Goal: Information Seeking & Learning: Learn about a topic

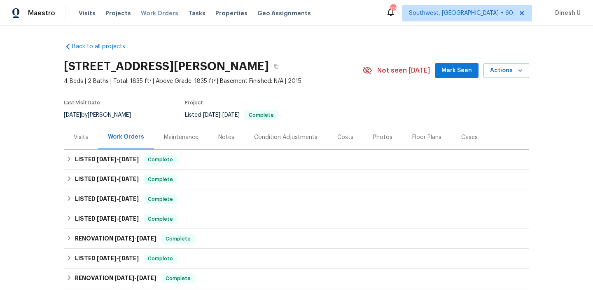
click at [158, 12] on span "Work Orders" at bounding box center [159, 13] width 37 height 8
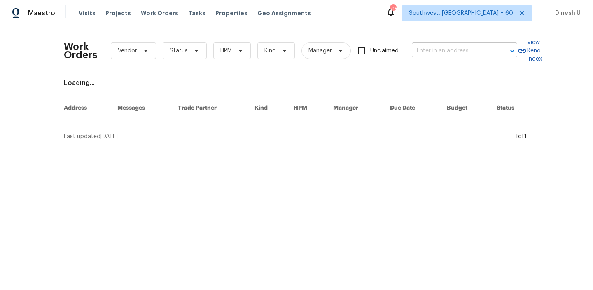
click at [445, 50] on input "text" at bounding box center [453, 50] width 82 height 13
paste input "[STREET_ADDRESS]"
type input "[STREET_ADDRESS]"
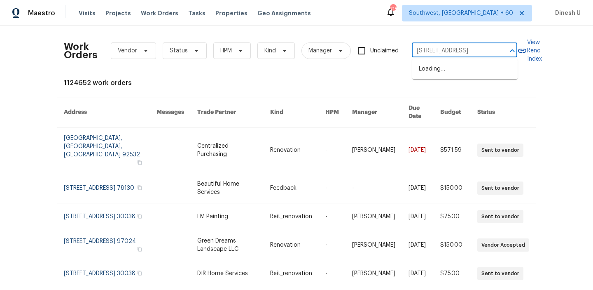
scroll to position [0, 37]
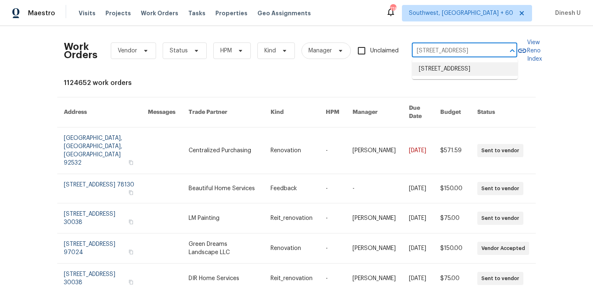
click at [439, 66] on li "[STREET_ADDRESS]" at bounding box center [464, 69] width 105 height 14
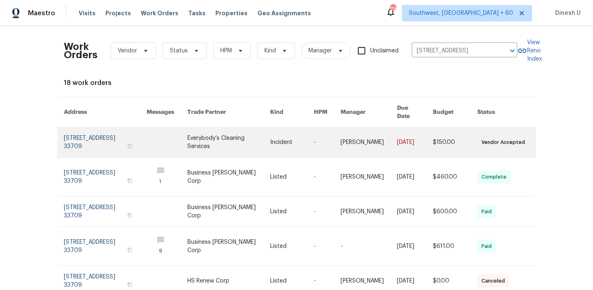
click at [86, 134] on link at bounding box center [105, 142] width 83 height 30
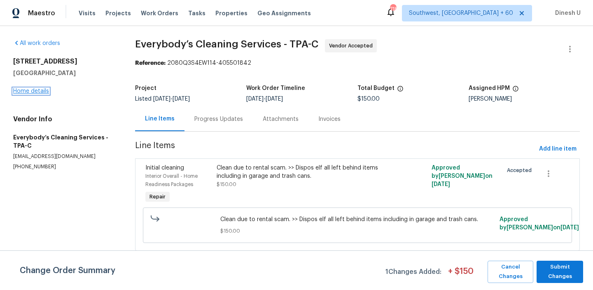
click at [32, 90] on link "Home details" at bounding box center [31, 91] width 36 height 6
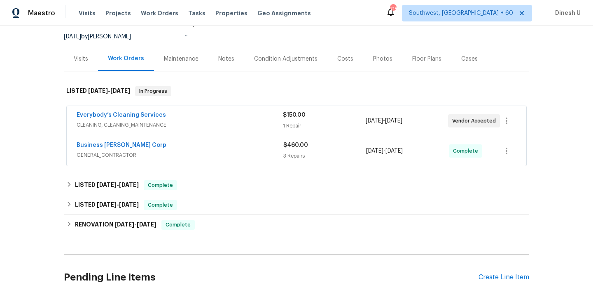
scroll to position [101, 0]
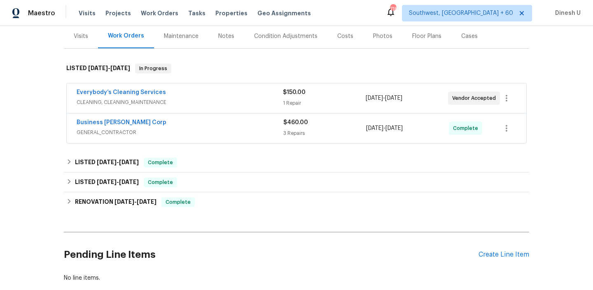
click at [287, 102] on div "1 Repair" at bounding box center [324, 103] width 82 height 8
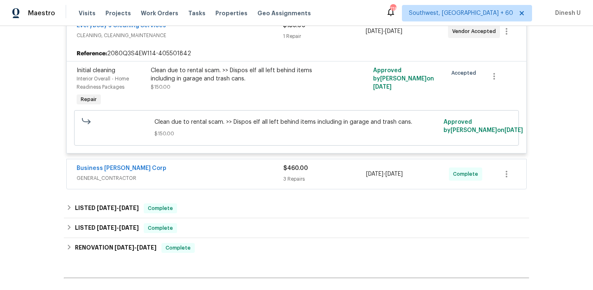
scroll to position [176, 0]
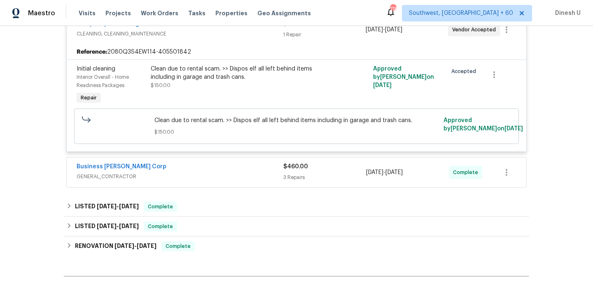
click at [287, 177] on div "3 Repairs" at bounding box center [324, 177] width 83 height 8
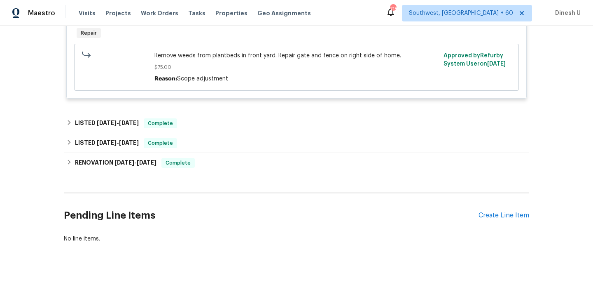
scroll to position [542, 0]
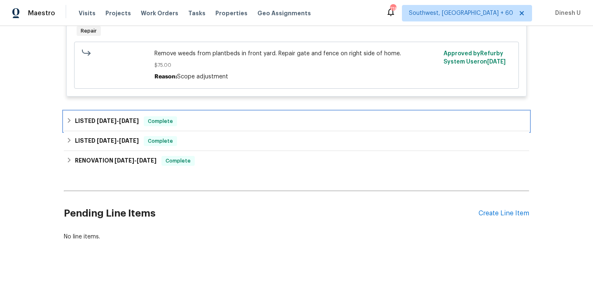
click at [118, 131] on div "LISTED [DATE] - [DATE] Complete" at bounding box center [297, 121] width 466 height 20
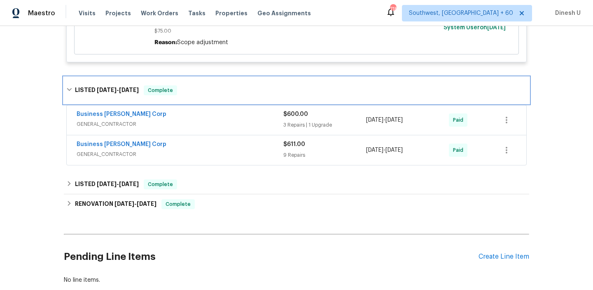
scroll to position [582, 0]
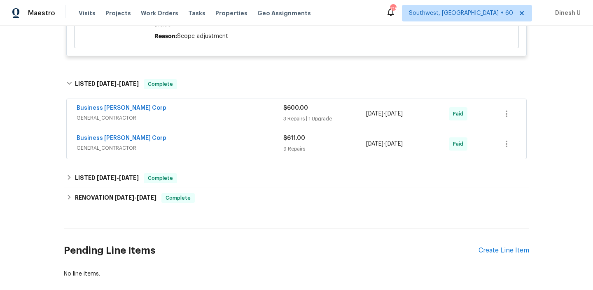
click at [291, 112] on div "$600.00" at bounding box center [324, 108] width 83 height 8
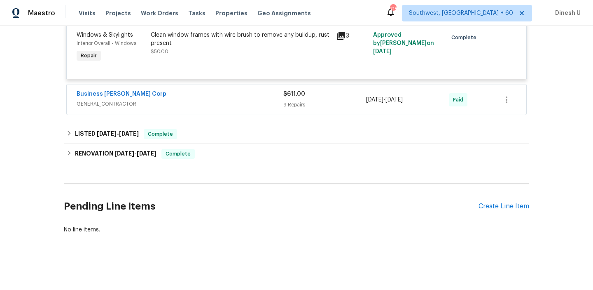
scroll to position [893, 0]
click at [293, 102] on div "9 Repairs" at bounding box center [324, 105] width 83 height 8
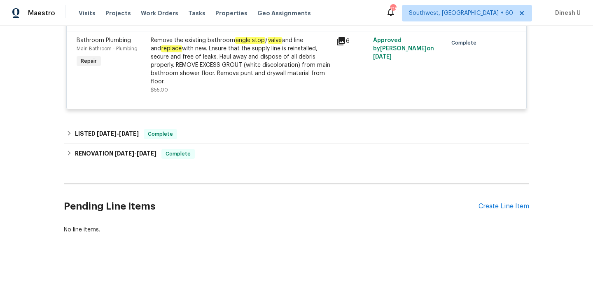
scroll to position [1534, 0]
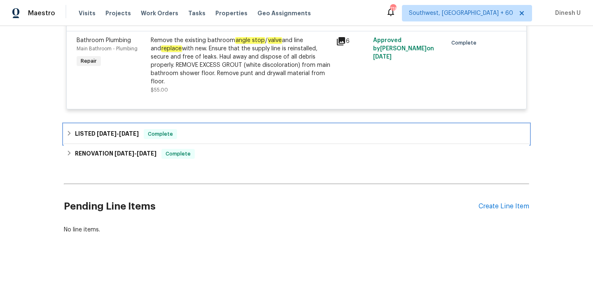
click at [129, 133] on h6 "LISTED [DATE] - [DATE]" at bounding box center [107, 134] width 64 height 10
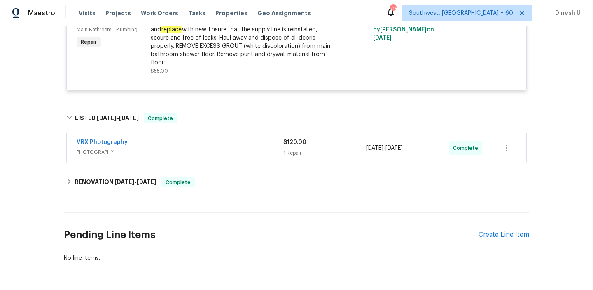
click at [294, 157] on div "1 Repair" at bounding box center [324, 153] width 83 height 8
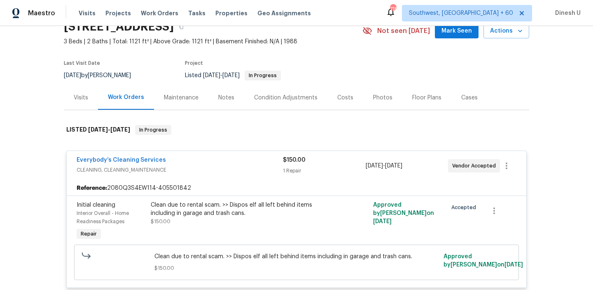
scroll to position [0, 0]
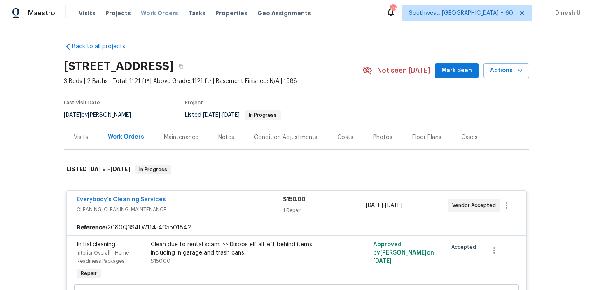
click at [152, 10] on span "Work Orders" at bounding box center [159, 13] width 37 height 8
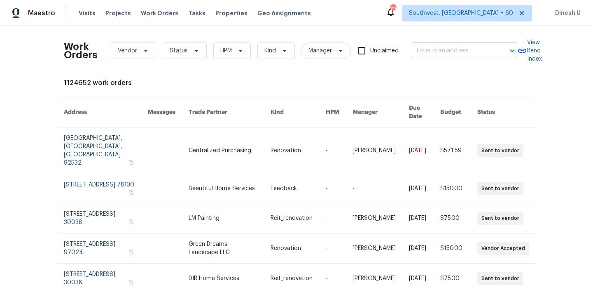
click at [457, 50] on input "text" at bounding box center [453, 50] width 82 height 13
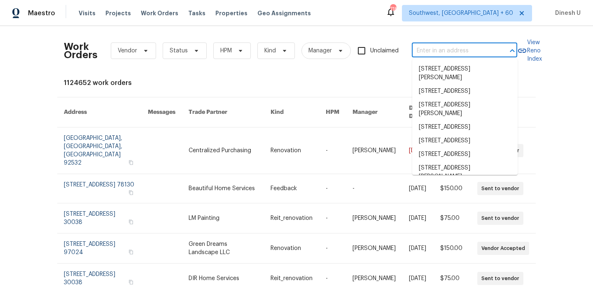
paste input "[STREET_ADDRESS]"
type input "[STREET_ADDRESS]"
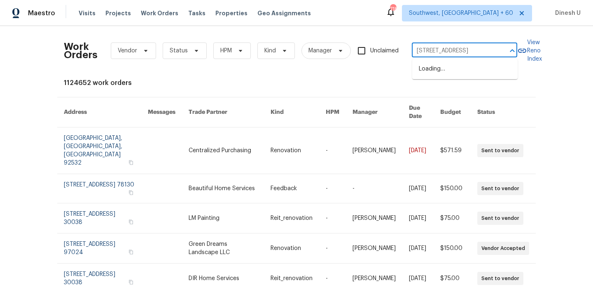
scroll to position [0, 16]
click at [447, 68] on li "[STREET_ADDRESS]" at bounding box center [464, 69] width 105 height 14
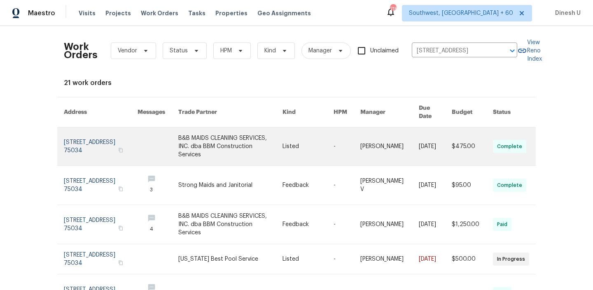
click at [77, 136] on link at bounding box center [101, 146] width 74 height 38
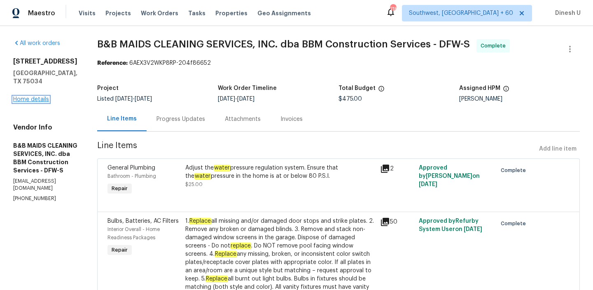
click at [30, 96] on link "Home details" at bounding box center [31, 99] width 36 height 6
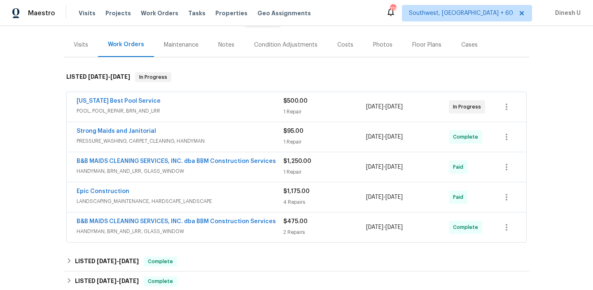
scroll to position [80, 0]
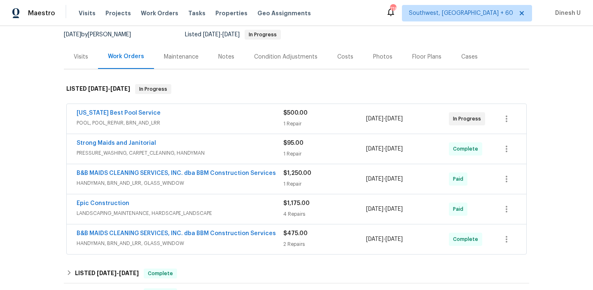
click at [295, 120] on div "1 Repair" at bounding box center [324, 123] width 83 height 8
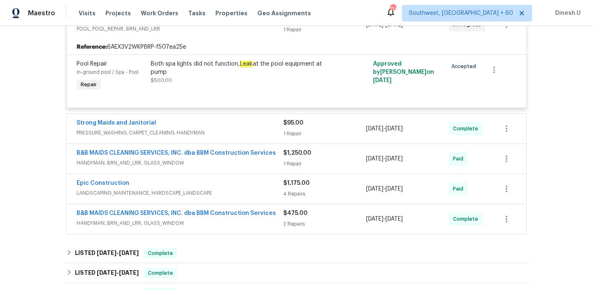
scroll to position [205, 0]
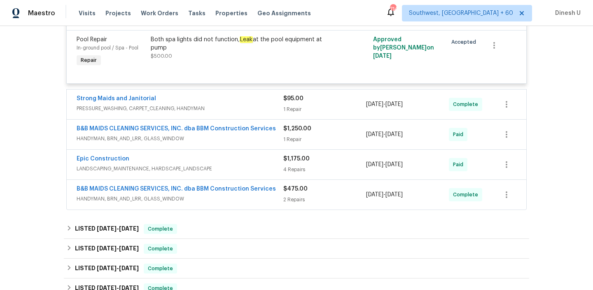
click at [293, 107] on div "1 Repair" at bounding box center [324, 109] width 83 height 8
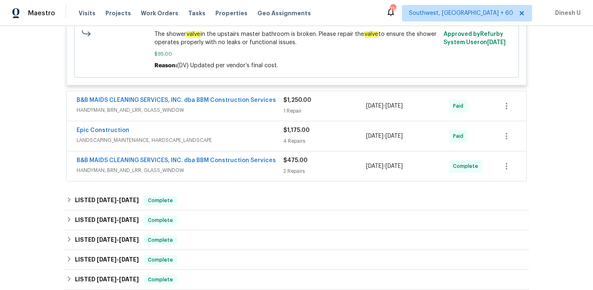
scroll to position [359, 0]
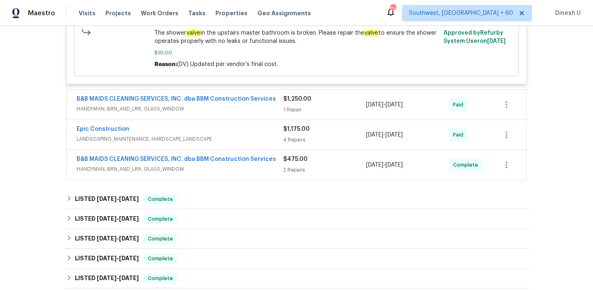
click at [291, 110] on div "1 Repair" at bounding box center [324, 109] width 83 height 8
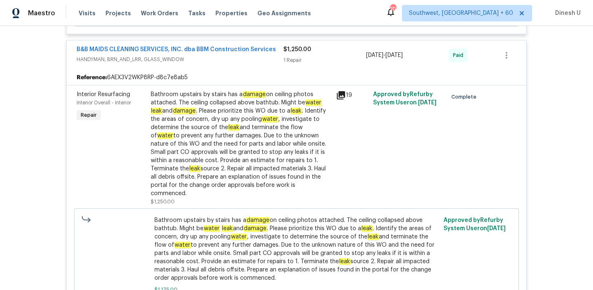
scroll to position [0, 0]
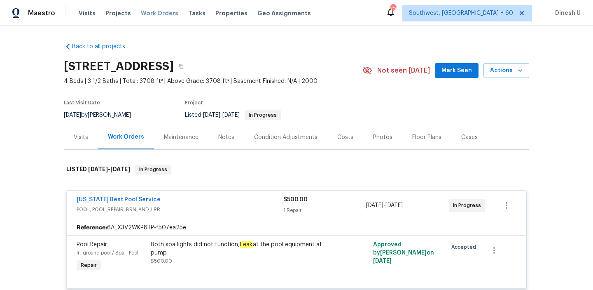
click at [154, 12] on span "Work Orders" at bounding box center [159, 13] width 37 height 8
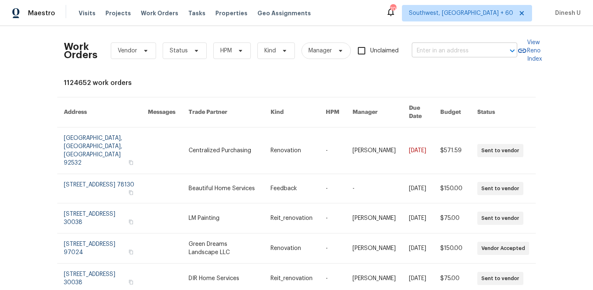
click at [422, 51] on input "text" at bounding box center [453, 50] width 82 height 13
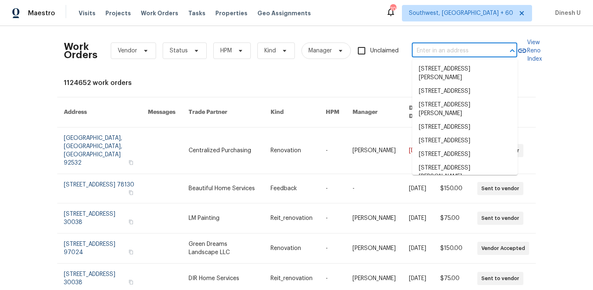
paste input "[STREET_ADDRESS][PERSON_NAME]"
type input "[STREET_ADDRESS][PERSON_NAME]"
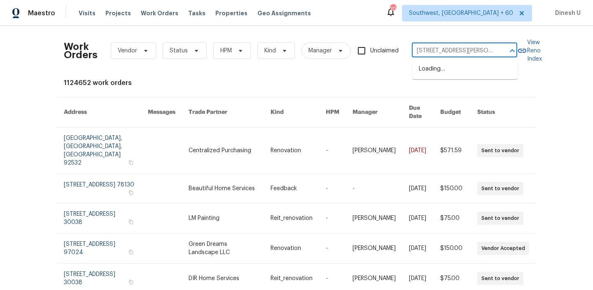
scroll to position [0, 37]
click at [421, 70] on li "[STREET_ADDRESS][PERSON_NAME]" at bounding box center [464, 73] width 105 height 22
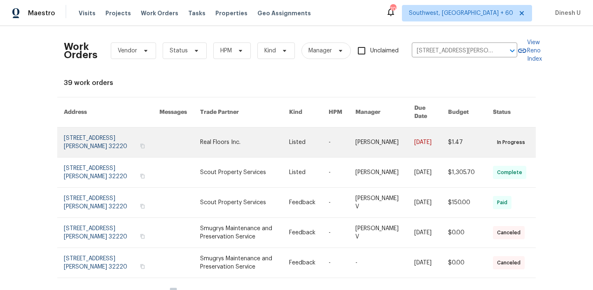
click at [83, 140] on link at bounding box center [112, 142] width 96 height 30
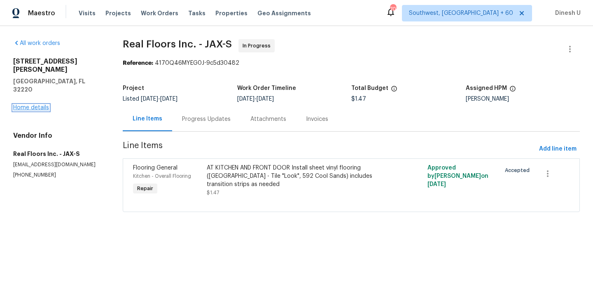
click at [28, 105] on link "Home details" at bounding box center [31, 108] width 36 height 6
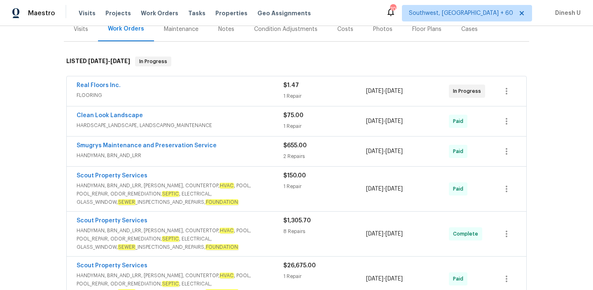
scroll to position [110, 0]
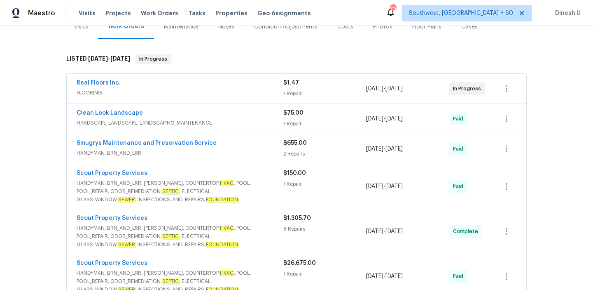
click at [293, 89] on div "1 Repair" at bounding box center [324, 93] width 83 height 8
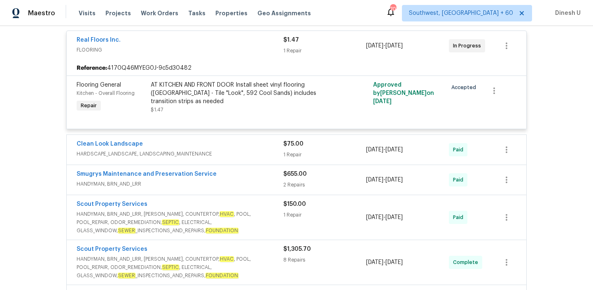
scroll to position [163, 0]
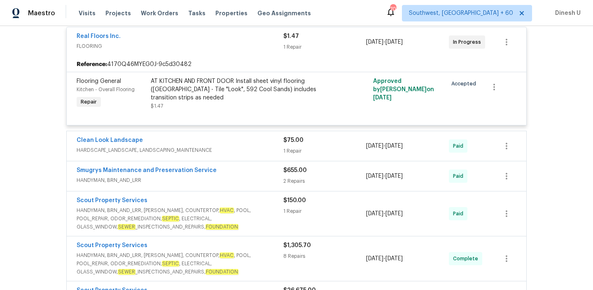
click at [290, 152] on div "1 Repair" at bounding box center [324, 151] width 83 height 8
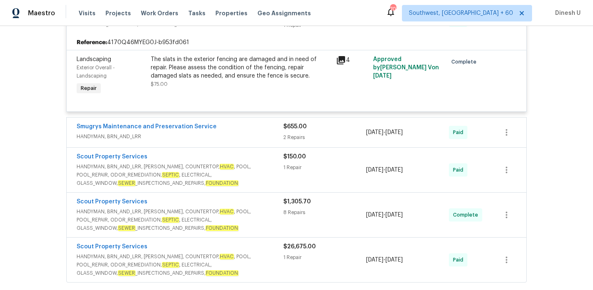
scroll to position [325, 0]
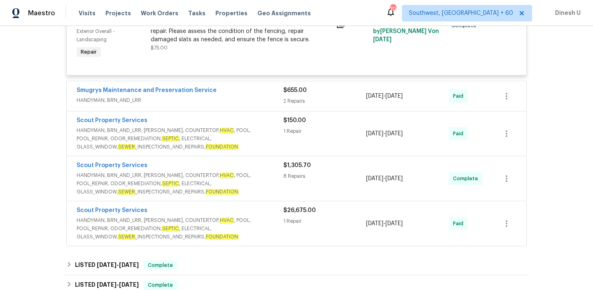
click at [290, 101] on div "2 Repairs" at bounding box center [324, 101] width 83 height 8
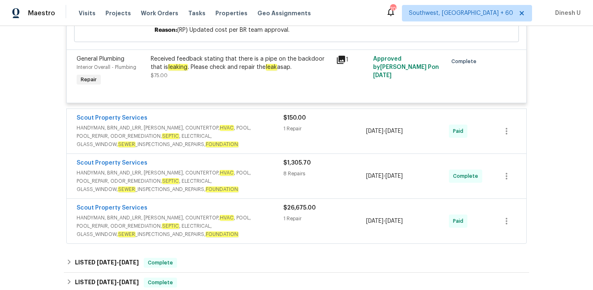
scroll to position [620, 0]
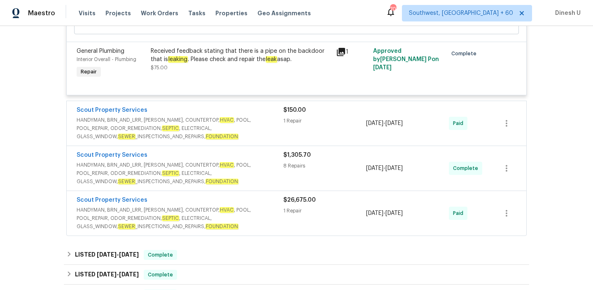
click at [294, 117] on div "$150.00 1 Repair" at bounding box center [324, 123] width 83 height 35
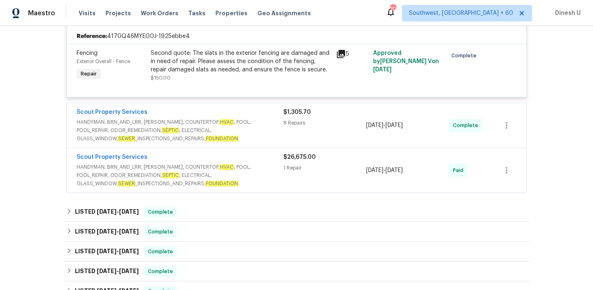
scroll to position [743, 0]
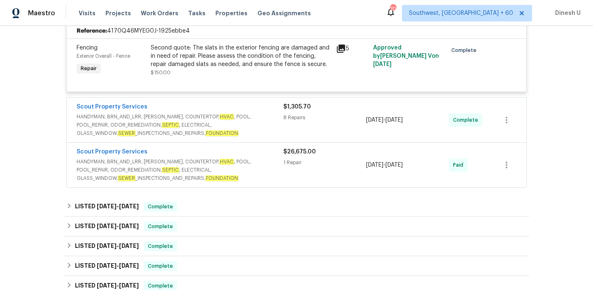
click at [293, 119] on div "8 Repairs" at bounding box center [324, 117] width 83 height 8
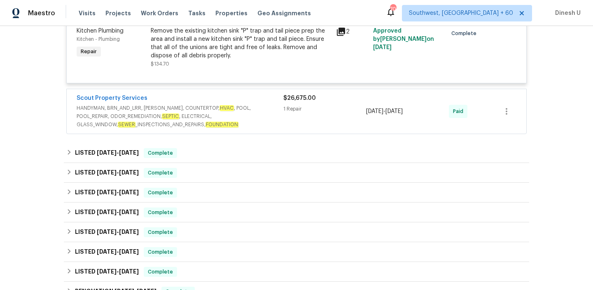
scroll to position [1309, 0]
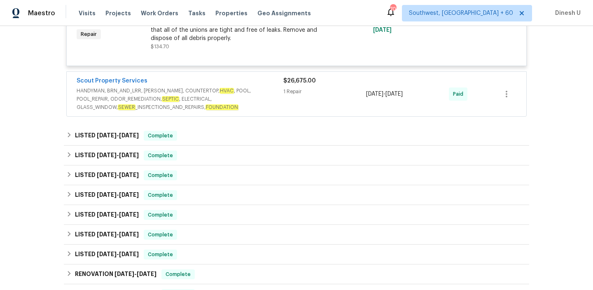
click at [295, 95] on div "1 Repair" at bounding box center [324, 91] width 83 height 8
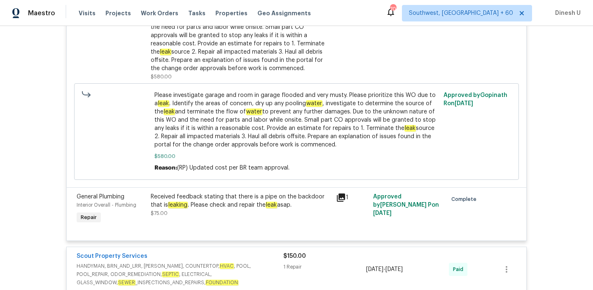
scroll to position [0, 0]
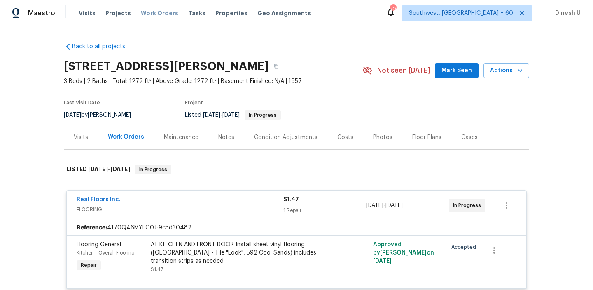
click at [160, 12] on span "Work Orders" at bounding box center [159, 13] width 37 height 8
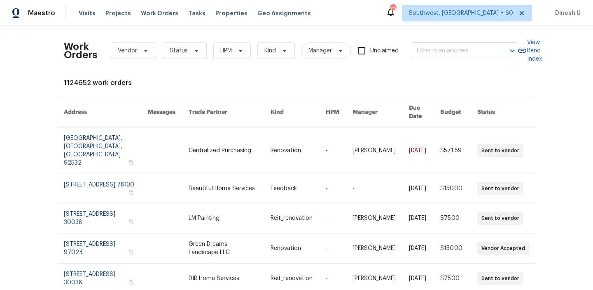
click at [438, 55] on input "text" at bounding box center [453, 50] width 82 height 13
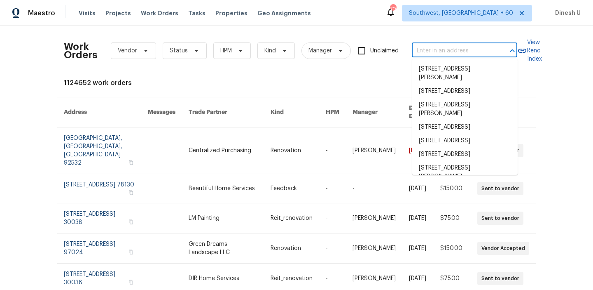
paste input "[STREET_ADDRESS]"
type input "[STREET_ADDRESS]"
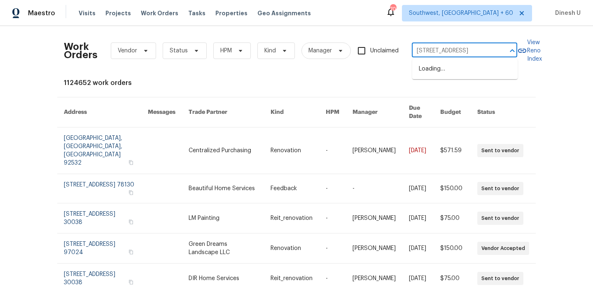
scroll to position [0, 22]
click at [426, 65] on li "[STREET_ADDRESS]" at bounding box center [464, 69] width 105 height 14
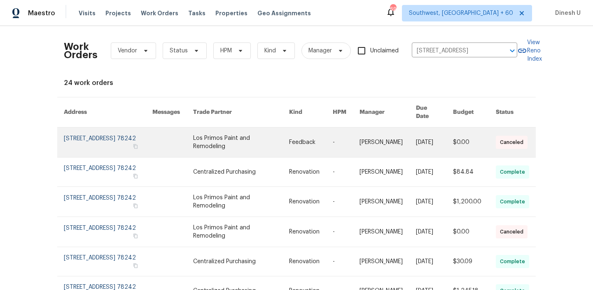
click at [116, 127] on link at bounding box center [108, 142] width 89 height 30
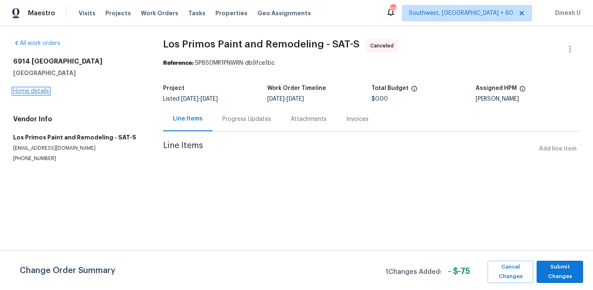
click at [36, 93] on link "Home details" at bounding box center [31, 91] width 36 height 6
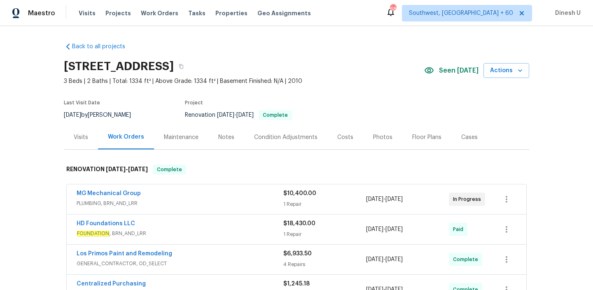
click at [79, 135] on div "Visits" at bounding box center [81, 137] width 14 height 8
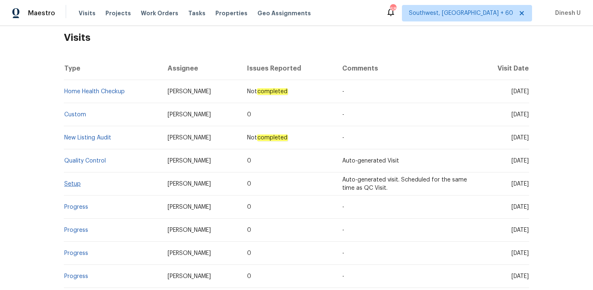
scroll to position [146, 0]
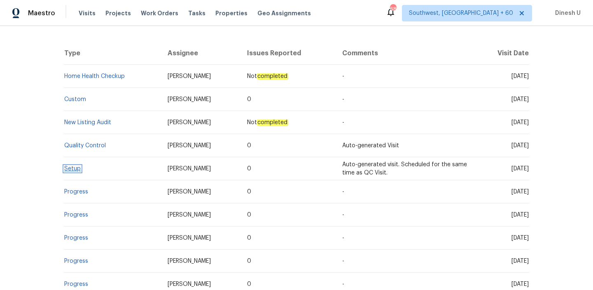
click at [69, 166] on link "Setup" at bounding box center [72, 169] width 16 height 6
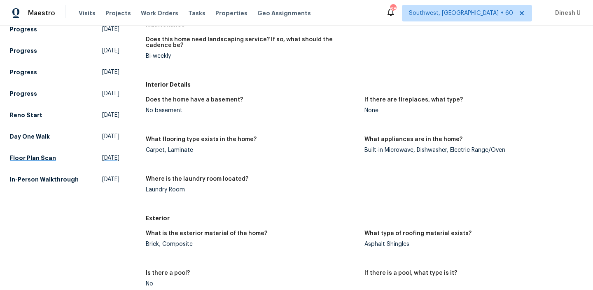
scroll to position [288, 0]
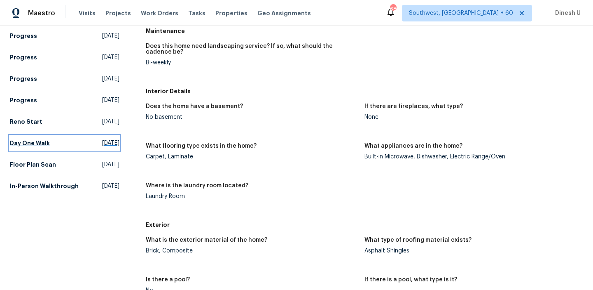
click at [102, 140] on span "[DATE]" at bounding box center [110, 143] width 17 height 8
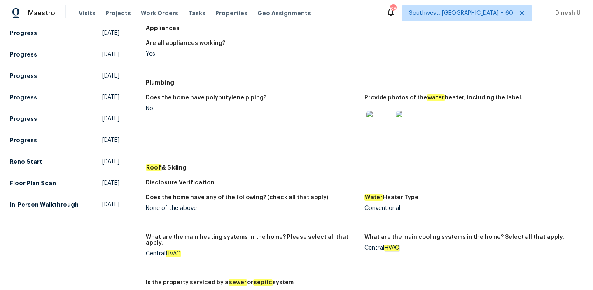
scroll to position [271, 0]
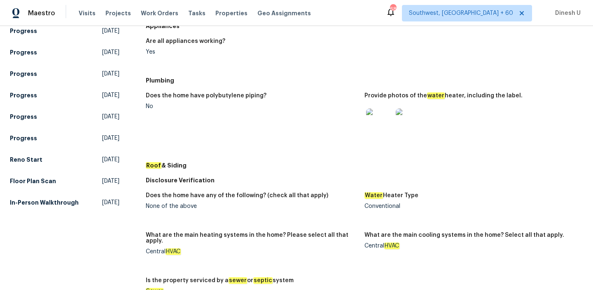
click at [391, 126] on img at bounding box center [379, 121] width 26 height 26
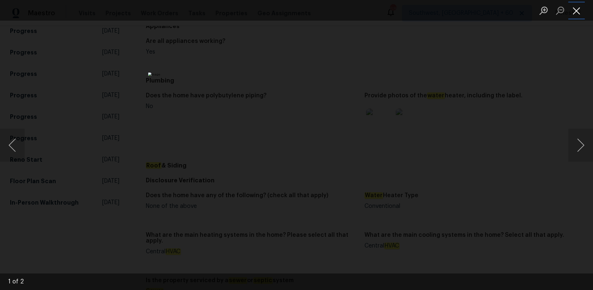
click at [576, 11] on button "Close lightbox" at bounding box center [577, 10] width 16 height 14
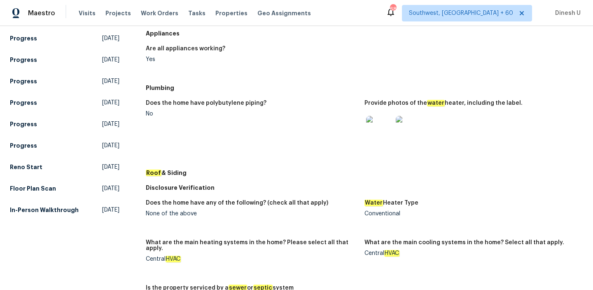
scroll to position [287, 0]
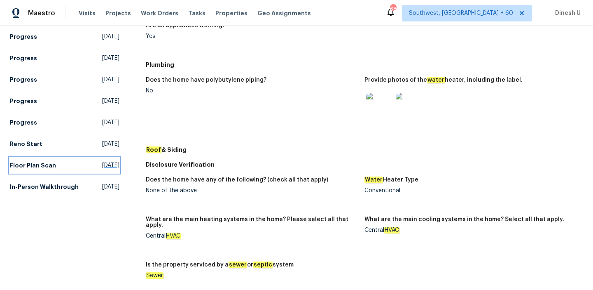
click at [102, 165] on span "[DATE]" at bounding box center [110, 165] width 17 height 8
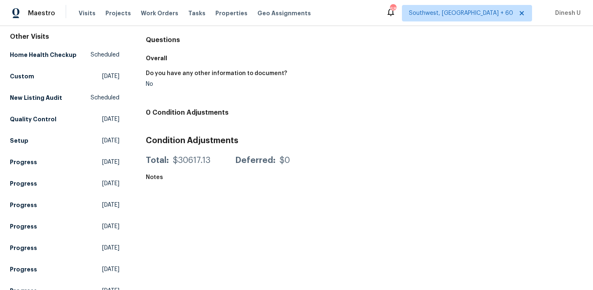
scroll to position [39, 0]
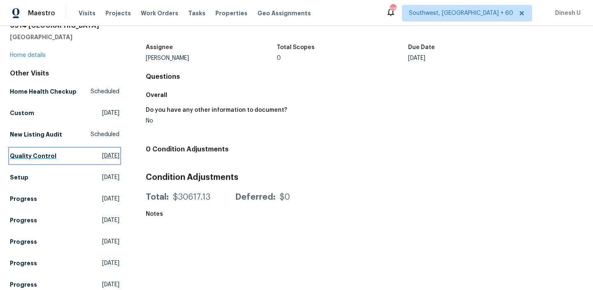
click at [102, 154] on span "[DATE]" at bounding box center [110, 156] width 17 height 8
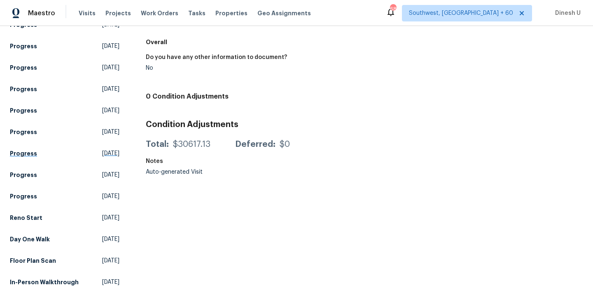
scroll to position [206, 0]
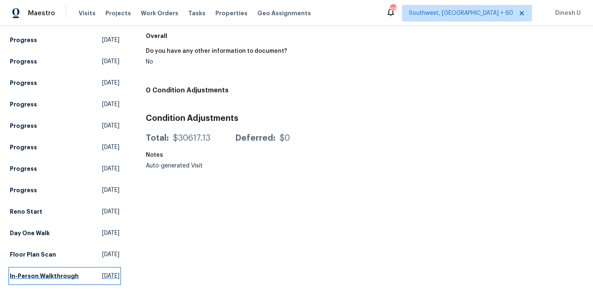
click at [102, 272] on span "[DATE]" at bounding box center [110, 276] width 17 height 8
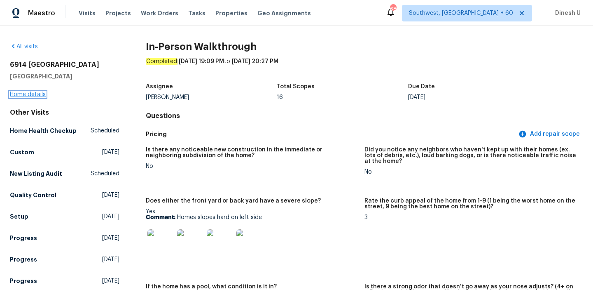
click at [39, 94] on link "Home details" at bounding box center [28, 94] width 36 height 6
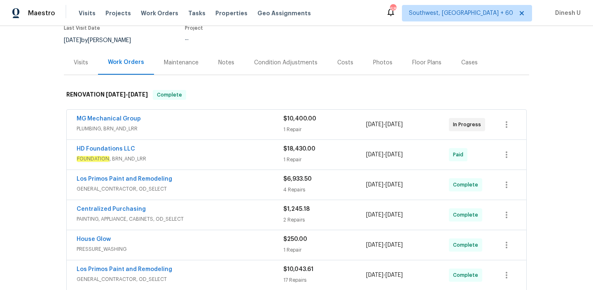
scroll to position [91, 0]
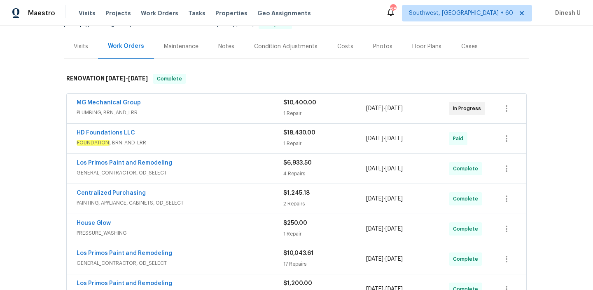
click at [301, 107] on div "$10,400.00 1 Repair" at bounding box center [324, 108] width 83 height 20
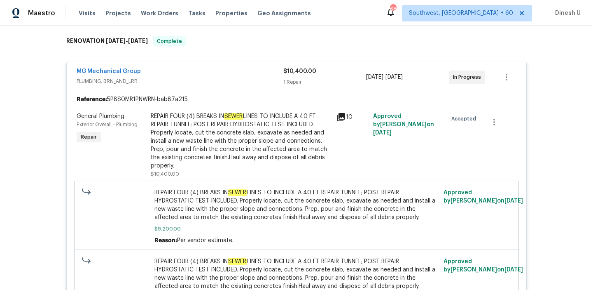
scroll to position [111, 0]
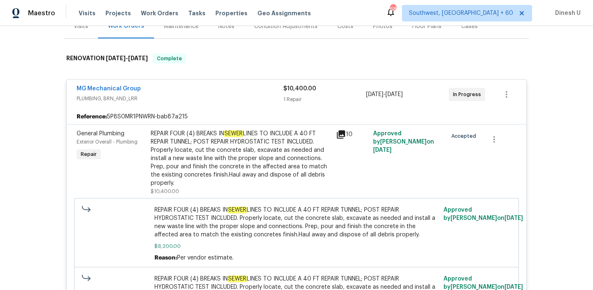
click at [87, 27] on div "Visits" at bounding box center [81, 26] width 14 height 8
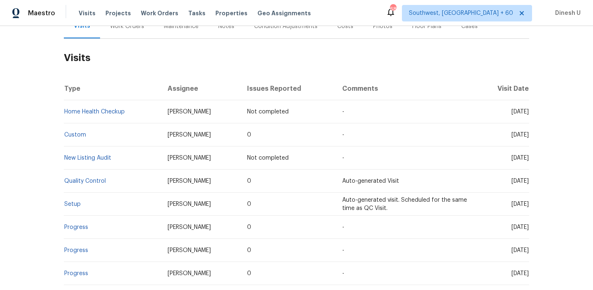
scroll to position [110, 0]
click at [119, 28] on div "Work Orders" at bounding box center [127, 27] width 34 height 8
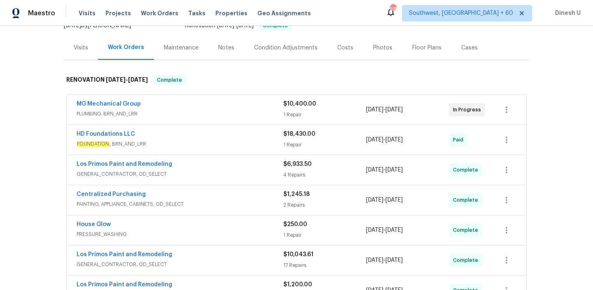
scroll to position [91, 0]
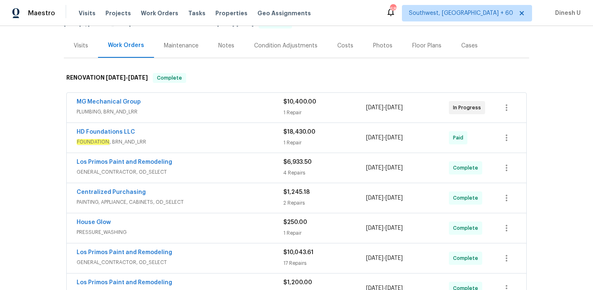
click at [287, 110] on div "1 Repair" at bounding box center [324, 112] width 83 height 8
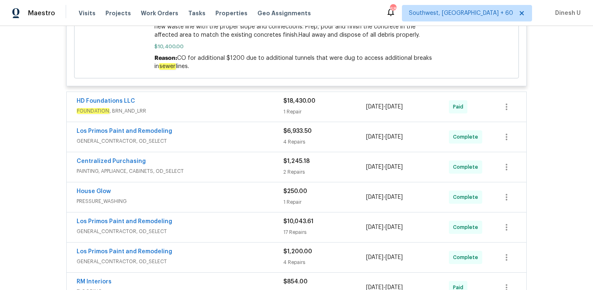
scroll to position [391, 0]
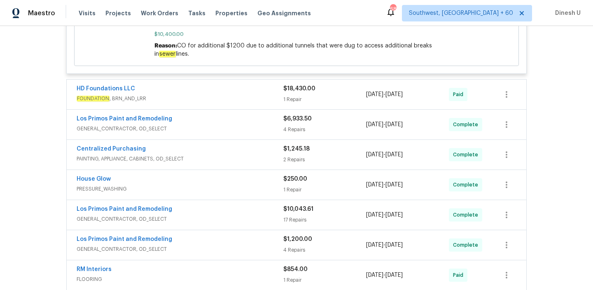
click at [288, 95] on div "$18,430.00 1 Repair" at bounding box center [324, 94] width 83 height 20
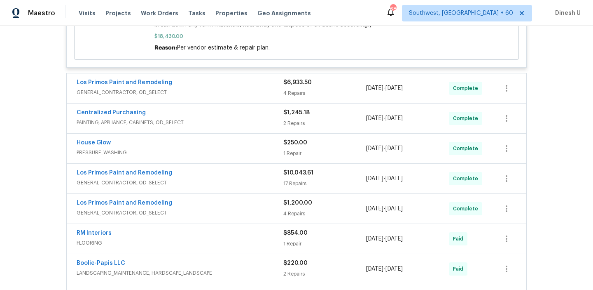
scroll to position [583, 0]
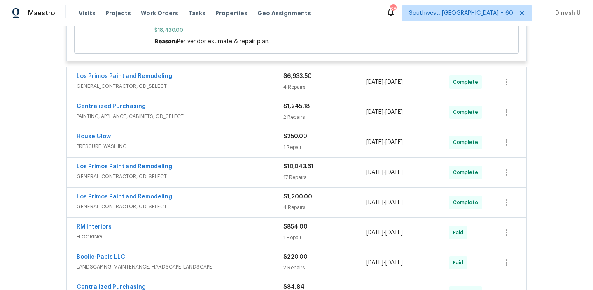
click at [289, 87] on div "4 Repairs" at bounding box center [324, 87] width 83 height 8
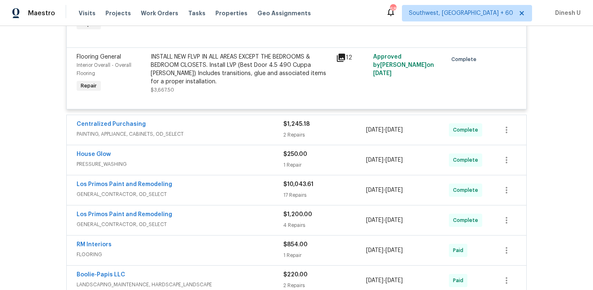
scroll to position [820, 0]
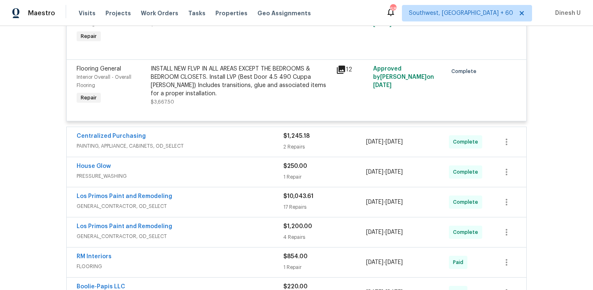
click at [297, 151] on div "2 Repairs" at bounding box center [324, 147] width 83 height 8
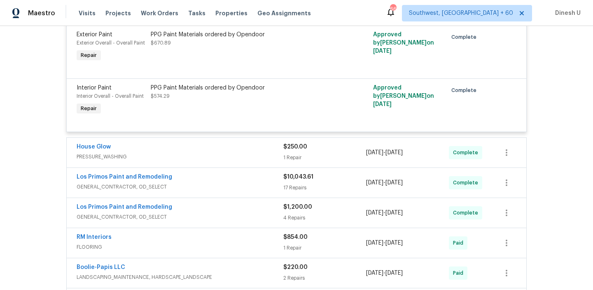
scroll to position [967, 0]
click at [289, 161] on div "1 Repair" at bounding box center [324, 157] width 83 height 8
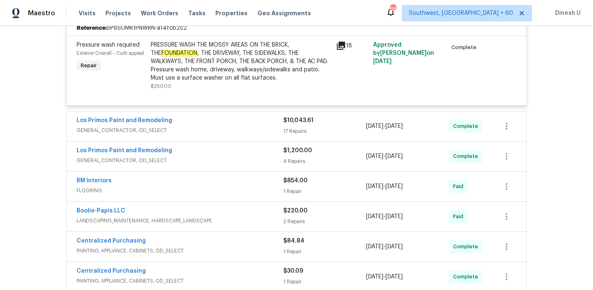
scroll to position [1119, 0]
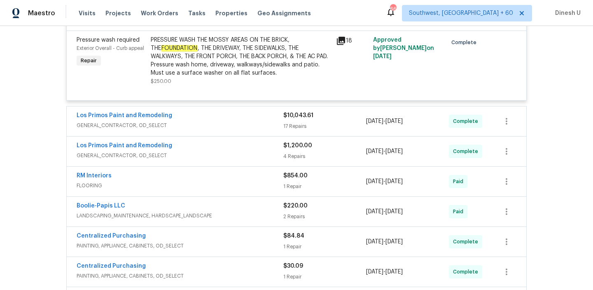
click at [300, 125] on div "17 Repairs" at bounding box center [324, 126] width 83 height 8
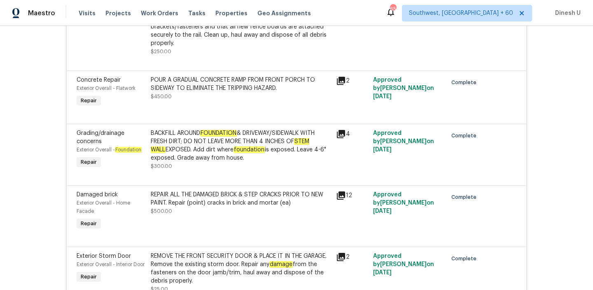
scroll to position [1409, 0]
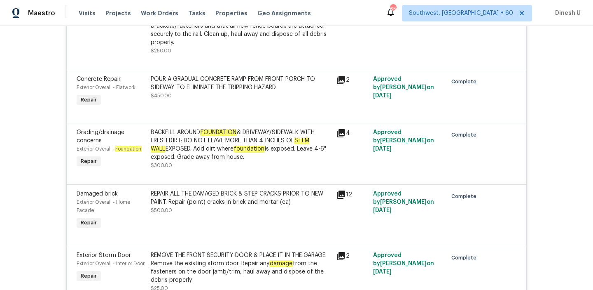
click at [342, 83] on icon at bounding box center [341, 80] width 8 height 8
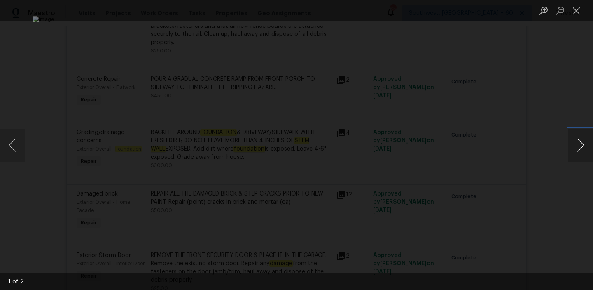
click at [579, 143] on button "Next image" at bounding box center [581, 145] width 25 height 33
click at [577, 12] on button "Close lightbox" at bounding box center [577, 10] width 16 height 14
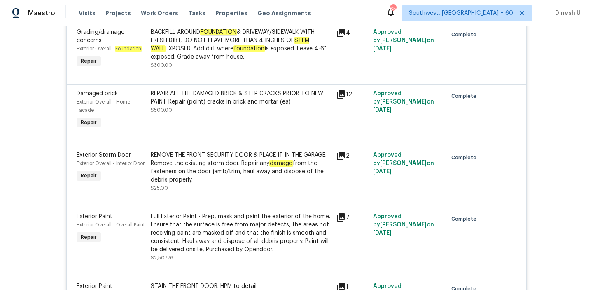
scroll to position [1528, 0]
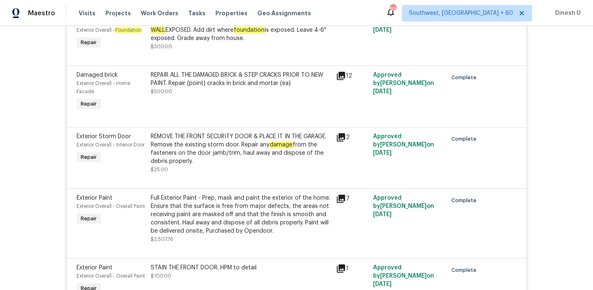
click at [342, 81] on icon at bounding box center [341, 76] width 10 height 10
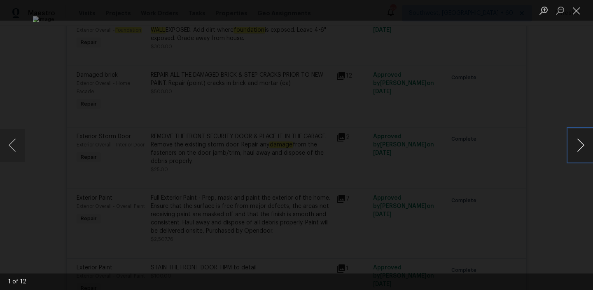
click at [577, 146] on button "Next image" at bounding box center [581, 145] width 25 height 33
click at [576, 150] on button "Next image" at bounding box center [581, 145] width 25 height 33
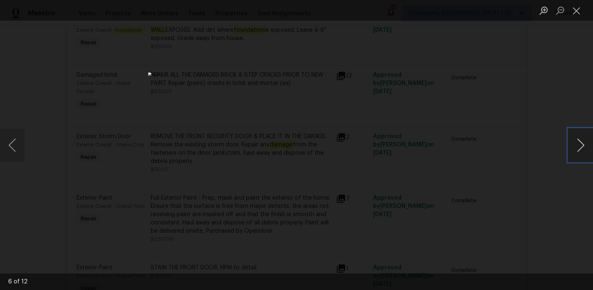
click at [576, 150] on button "Next image" at bounding box center [581, 145] width 25 height 33
click at [588, 149] on button "Next image" at bounding box center [581, 145] width 25 height 33
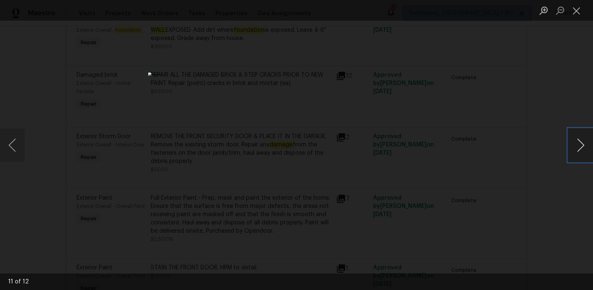
click at [588, 149] on button "Next image" at bounding box center [581, 145] width 25 height 33
click at [576, 9] on button "Close lightbox" at bounding box center [577, 10] width 16 height 14
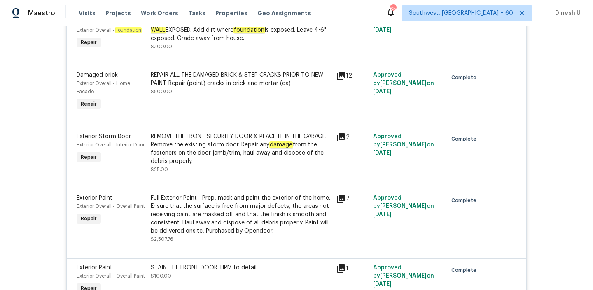
click at [209, 82] on div "REPAIR ALL THE DAMAGED BRICK & STEP CRACKS PRIOR TO NEW PAINT. Repair (point) c…" at bounding box center [241, 79] width 180 height 16
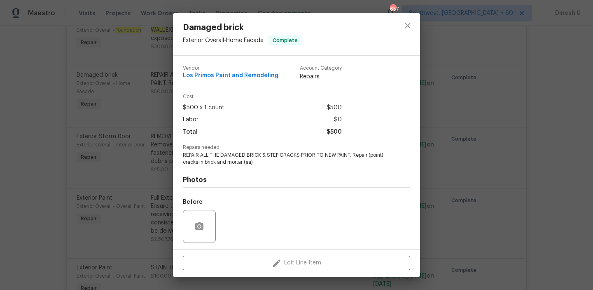
click at [155, 135] on div "Damaged brick Exterior Overall - Home Facade Complete Vendor Los Primos Paint a…" at bounding box center [296, 145] width 593 height 290
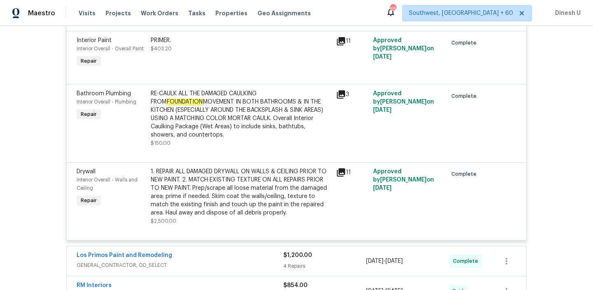
scroll to position [2419, 0]
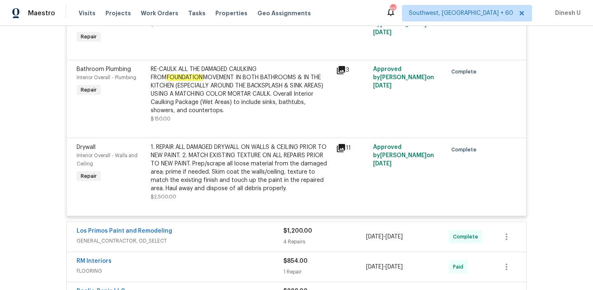
click at [273, 115] on div "RE-CAULK ALL THE DAMAGED CAULKING FROM FOUNDATION MOVEMENT IN BOTH BATHROOMS & …" at bounding box center [241, 89] width 180 height 49
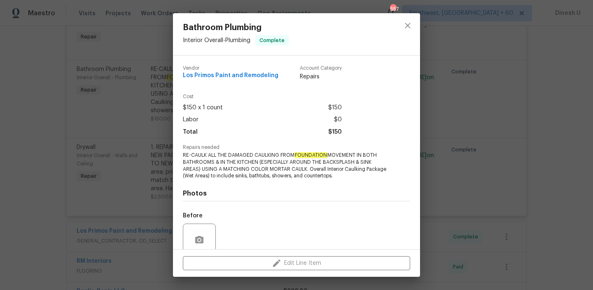
click at [159, 138] on div "Bathroom Plumbing Interior Overall - Plumbing Complete Vendor Los Primos Paint …" at bounding box center [296, 145] width 593 height 290
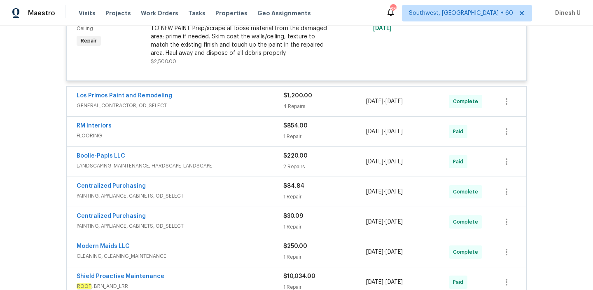
scroll to position [2553, 0]
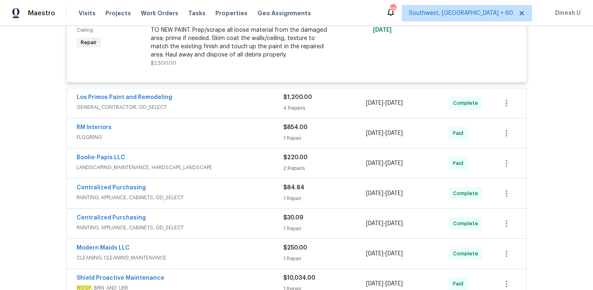
click at [301, 101] on div "$1,200.00" at bounding box center [324, 97] width 83 height 8
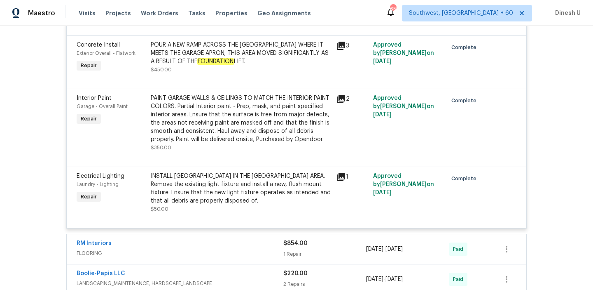
scroll to position [2741, 0]
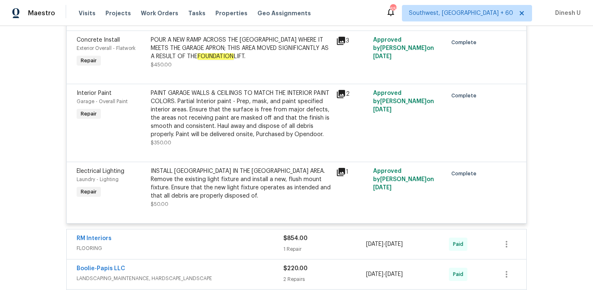
click at [346, 46] on icon at bounding box center [341, 41] width 10 height 10
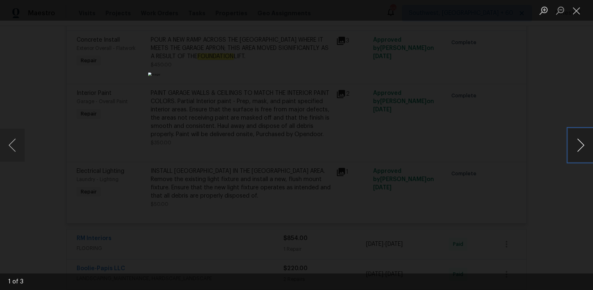
click at [579, 144] on button "Next image" at bounding box center [581, 145] width 25 height 33
click at [578, 10] on button "Close lightbox" at bounding box center [577, 10] width 16 height 14
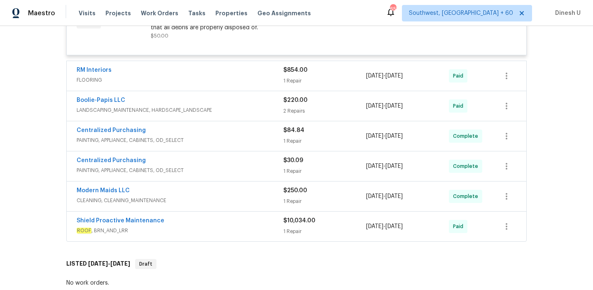
scroll to position [2916, 0]
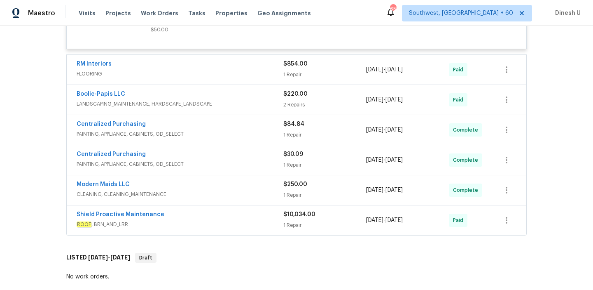
click at [297, 84] on div "RM Interiors FLOORING $854.00 1 Repair [DATE] - [DATE] Paid" at bounding box center [297, 70] width 460 height 30
click at [294, 79] on div "1 Repair" at bounding box center [324, 74] width 83 height 8
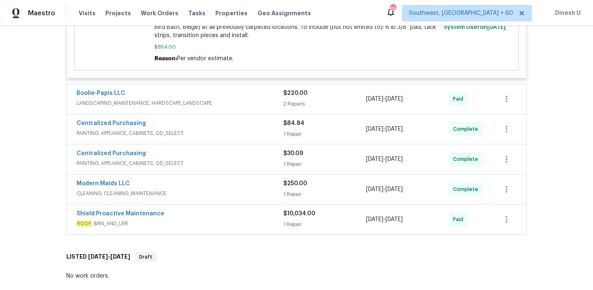
scroll to position [3123, 0]
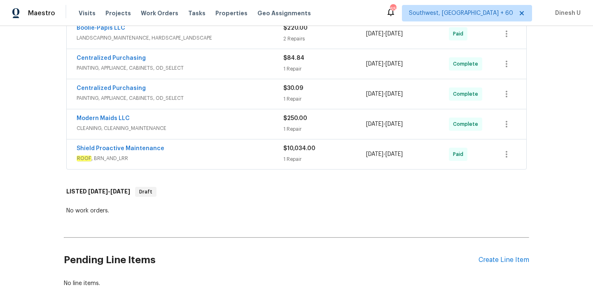
click at [286, 43] on div "2 Repairs" at bounding box center [324, 39] width 83 height 8
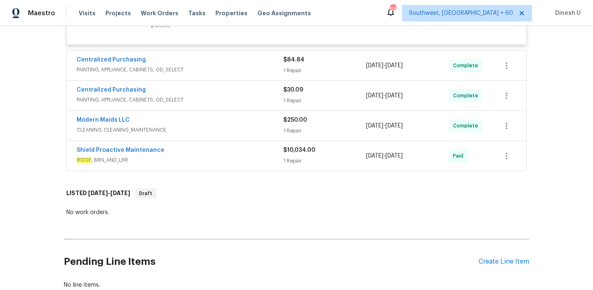
scroll to position [3317, 0]
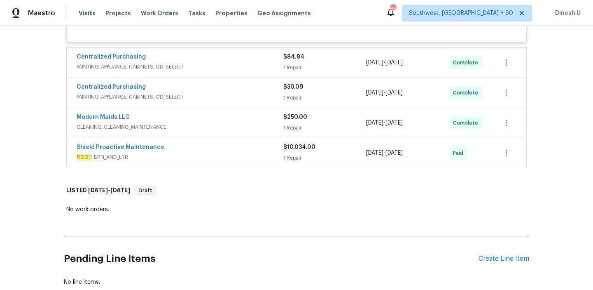
click at [289, 72] on div "1 Repair" at bounding box center [324, 67] width 83 height 8
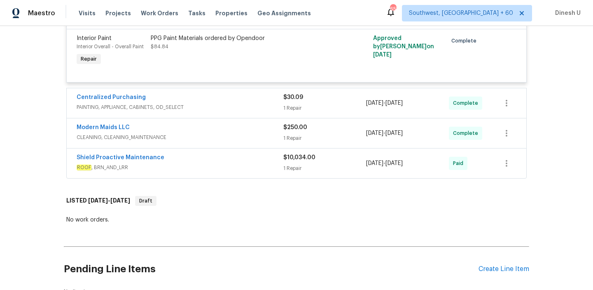
scroll to position [3402, 0]
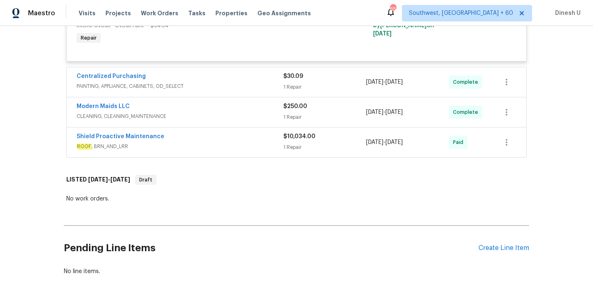
click at [298, 91] on div "1 Repair" at bounding box center [324, 87] width 83 height 8
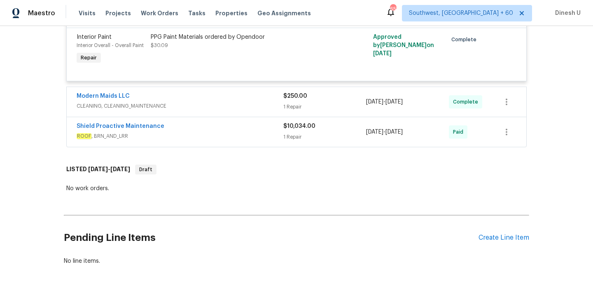
scroll to position [3489, 0]
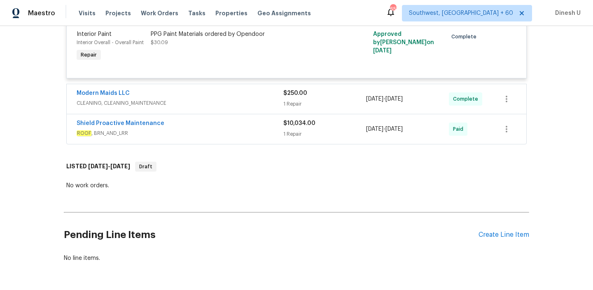
click at [289, 109] on div "$250.00 1 Repair" at bounding box center [324, 99] width 83 height 20
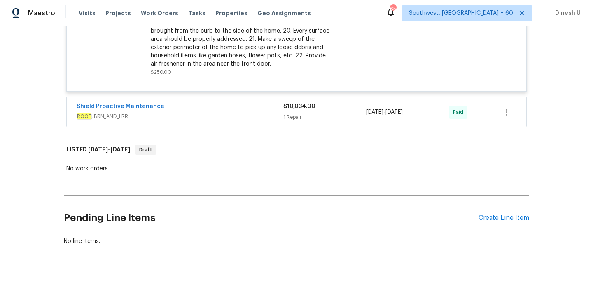
scroll to position [3732, 0]
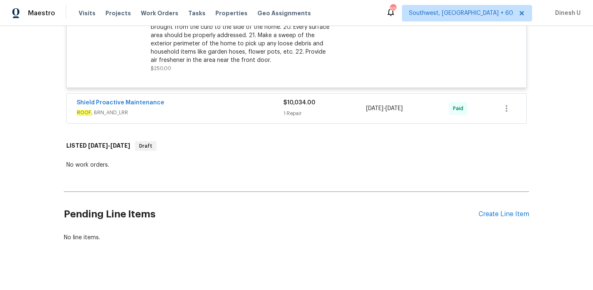
click at [289, 117] on div "1 Repair" at bounding box center [324, 113] width 83 height 8
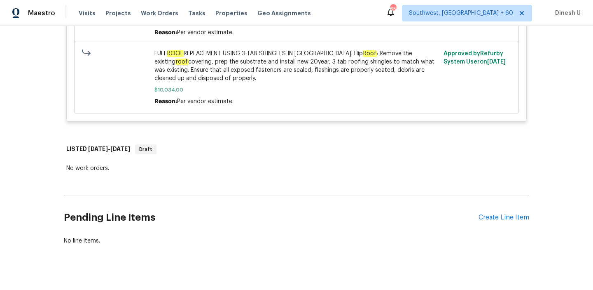
scroll to position [4085, 0]
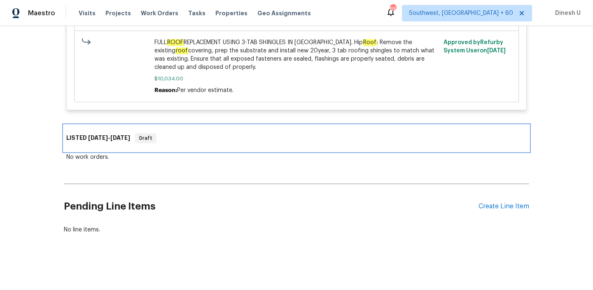
click at [114, 151] on div "LISTED [DATE] - [DATE] Draft" at bounding box center [297, 138] width 466 height 26
click at [115, 140] on span "[DATE]" at bounding box center [120, 138] width 20 height 6
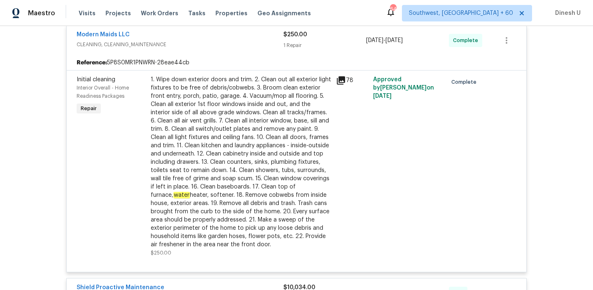
scroll to position [3453, 0]
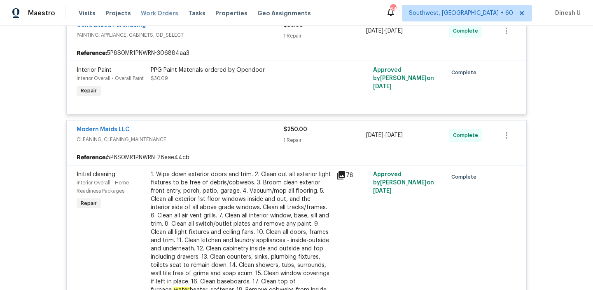
click at [158, 11] on span "Work Orders" at bounding box center [159, 13] width 37 height 8
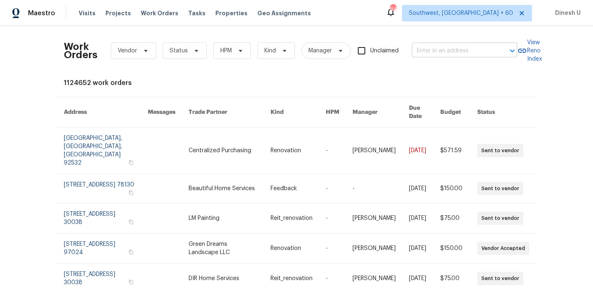
click at [445, 51] on input "text" at bounding box center [453, 50] width 82 height 13
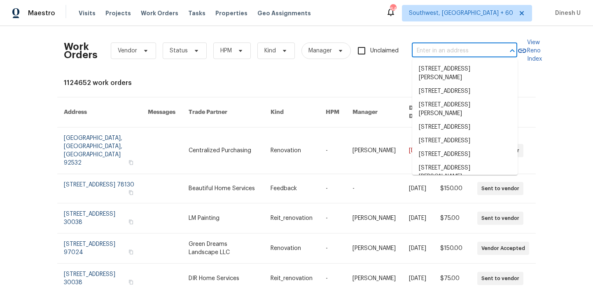
paste input "[STREET_ADDRESS]"
type input "[STREET_ADDRESS]"
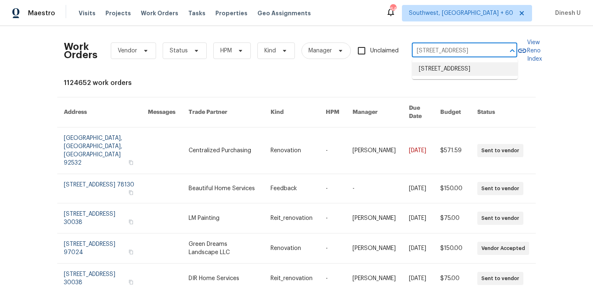
click at [436, 66] on li "[STREET_ADDRESS]" at bounding box center [464, 69] width 105 height 14
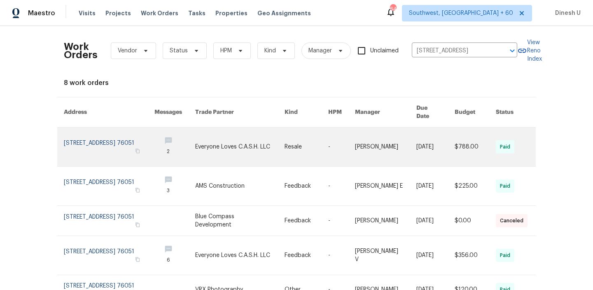
click at [84, 138] on link at bounding box center [109, 146] width 91 height 39
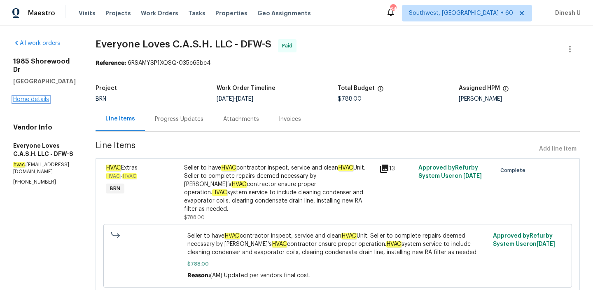
click at [35, 96] on link "Home details" at bounding box center [31, 99] width 36 height 6
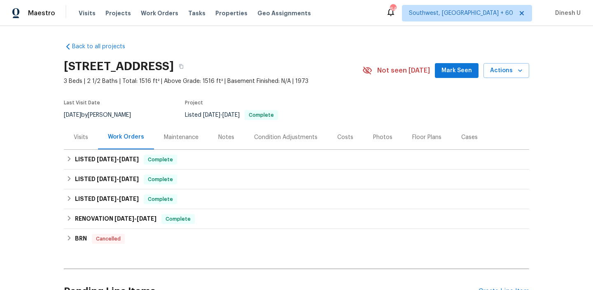
scroll to position [59, 0]
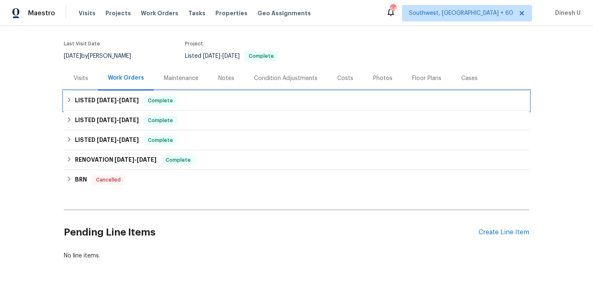
click at [129, 100] on span "[DATE]" at bounding box center [129, 100] width 20 height 6
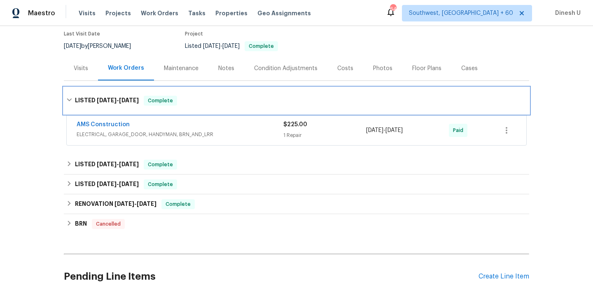
scroll to position [70, 0]
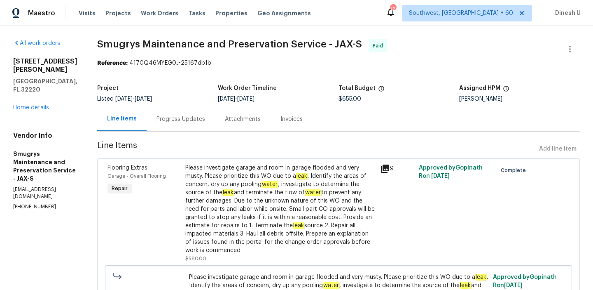
click at [190, 119] on div "Progress Updates" at bounding box center [181, 119] width 49 height 8
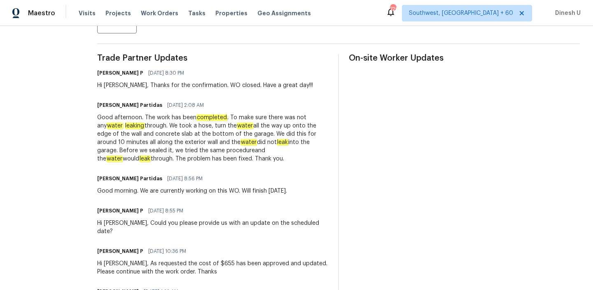
scroll to position [225, 0]
